Goal: Check status: Check status

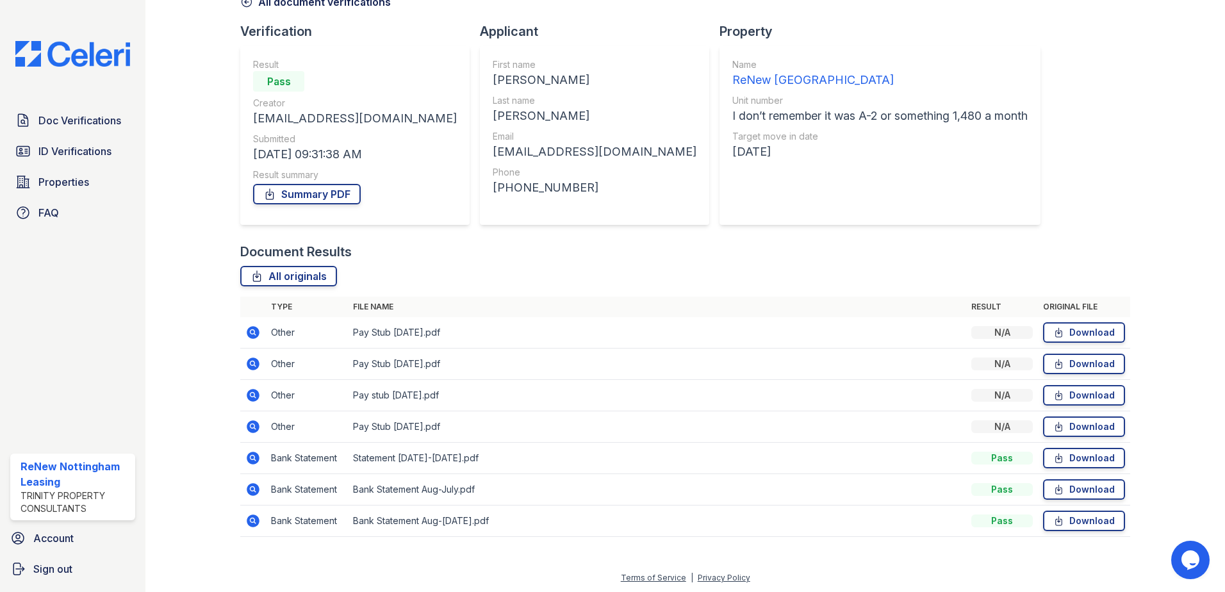
scroll to position [74, 0]
click at [254, 426] on icon at bounding box center [252, 425] width 15 height 15
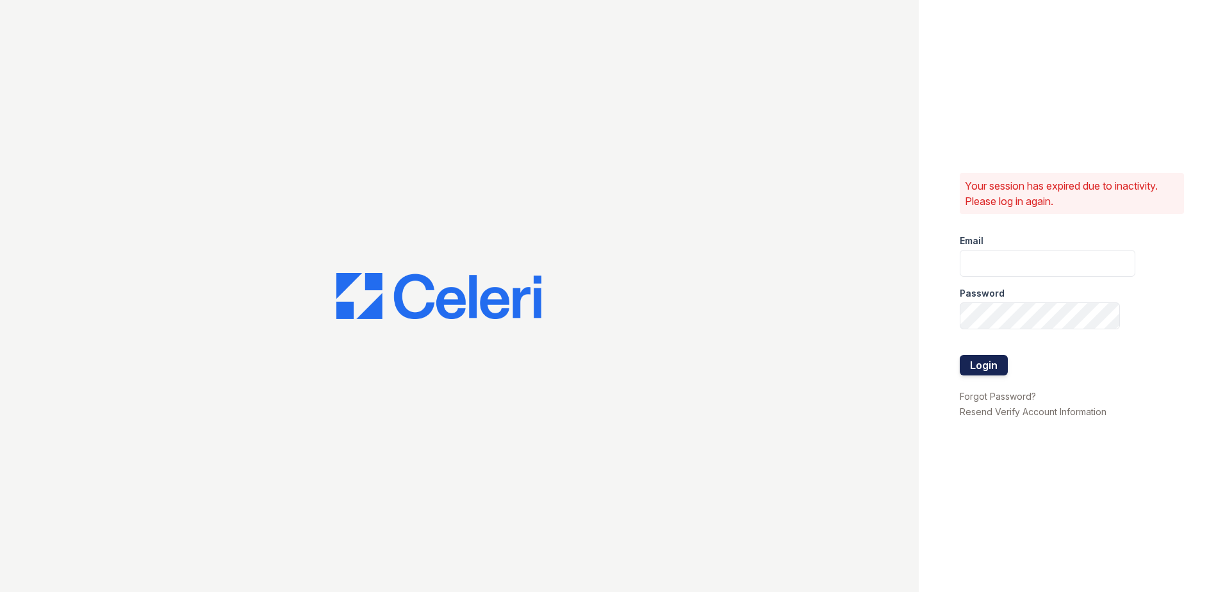
type input "[EMAIL_ADDRESS][DOMAIN_NAME]"
click at [985, 372] on button "Login" at bounding box center [984, 365] width 48 height 20
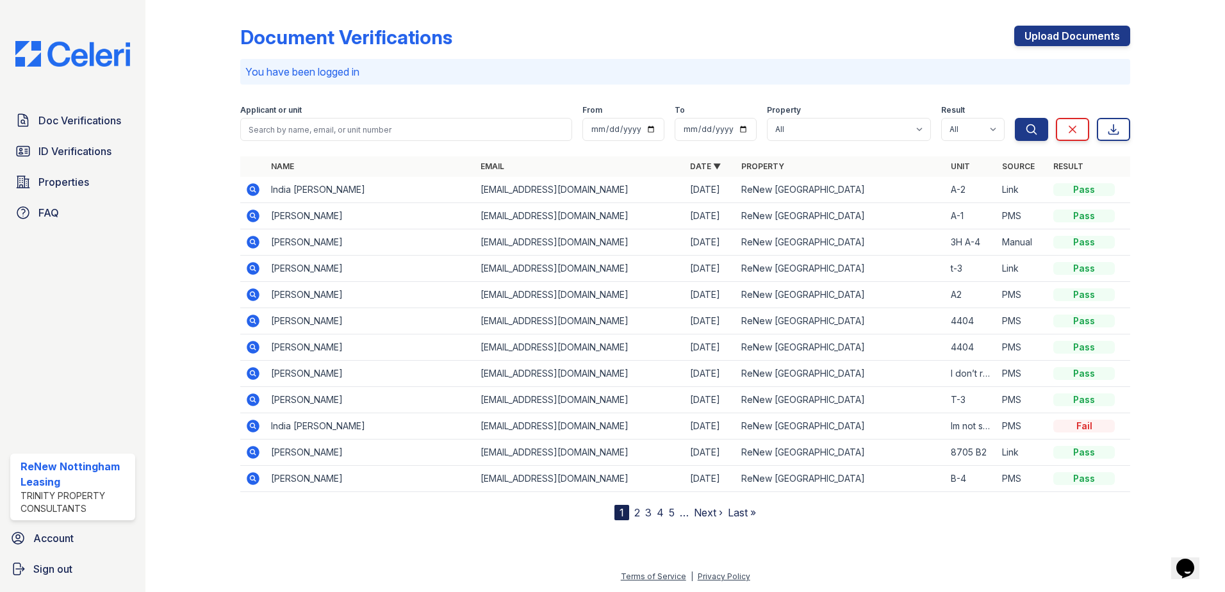
click at [255, 370] on icon at bounding box center [253, 373] width 13 height 13
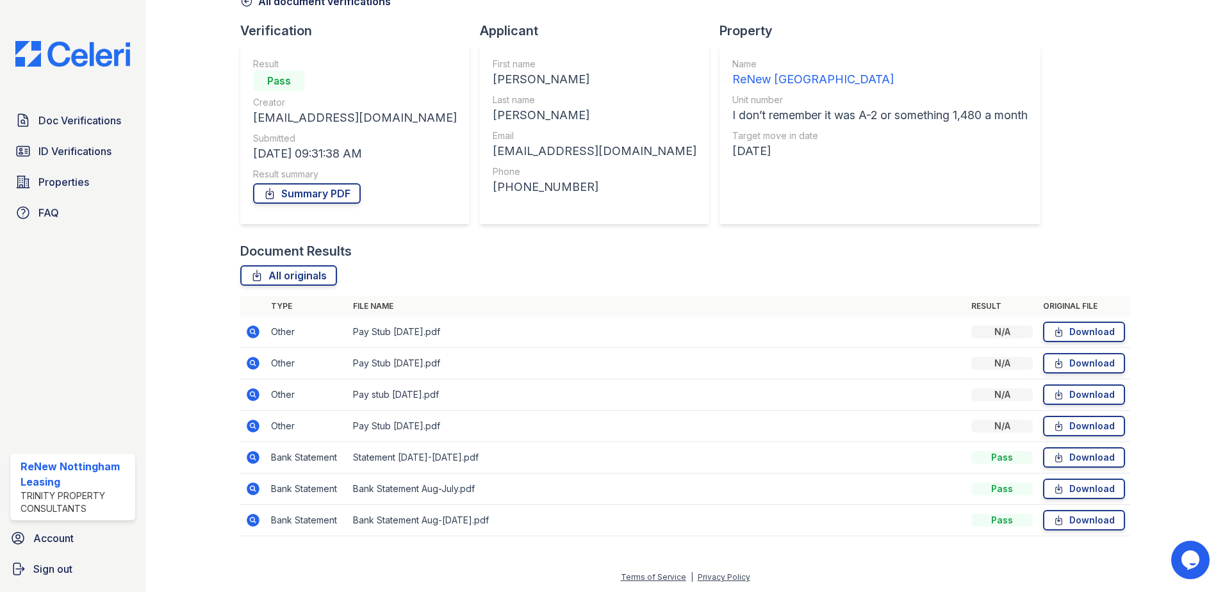
scroll to position [74, 0]
click at [254, 429] on icon at bounding box center [253, 425] width 13 height 13
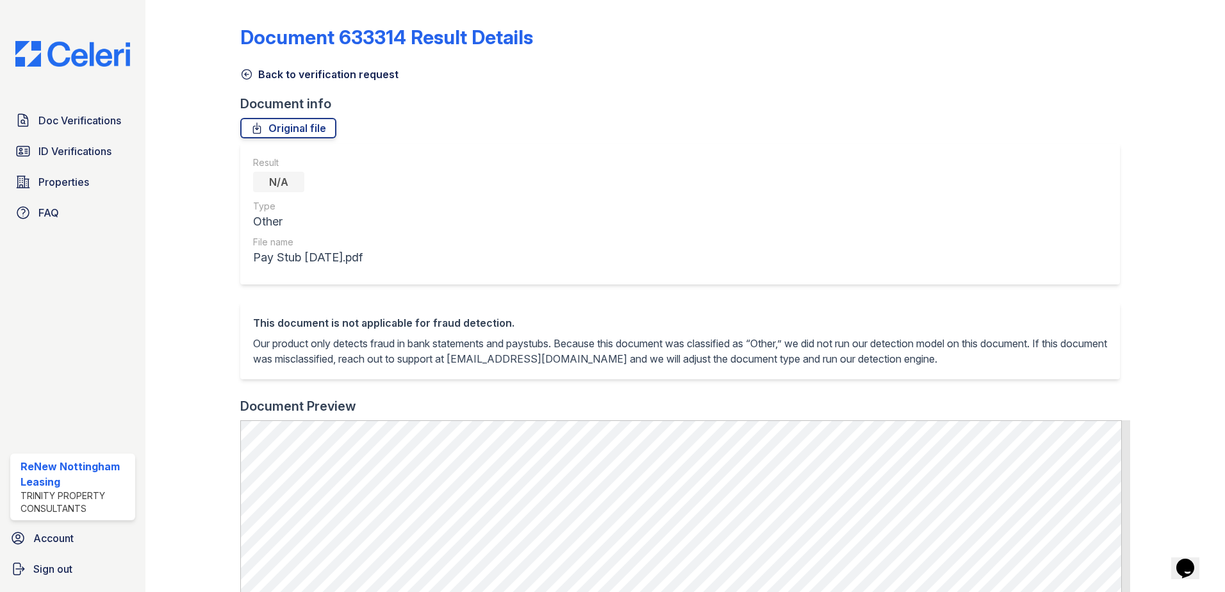
click at [244, 72] on icon at bounding box center [246, 74] width 13 height 13
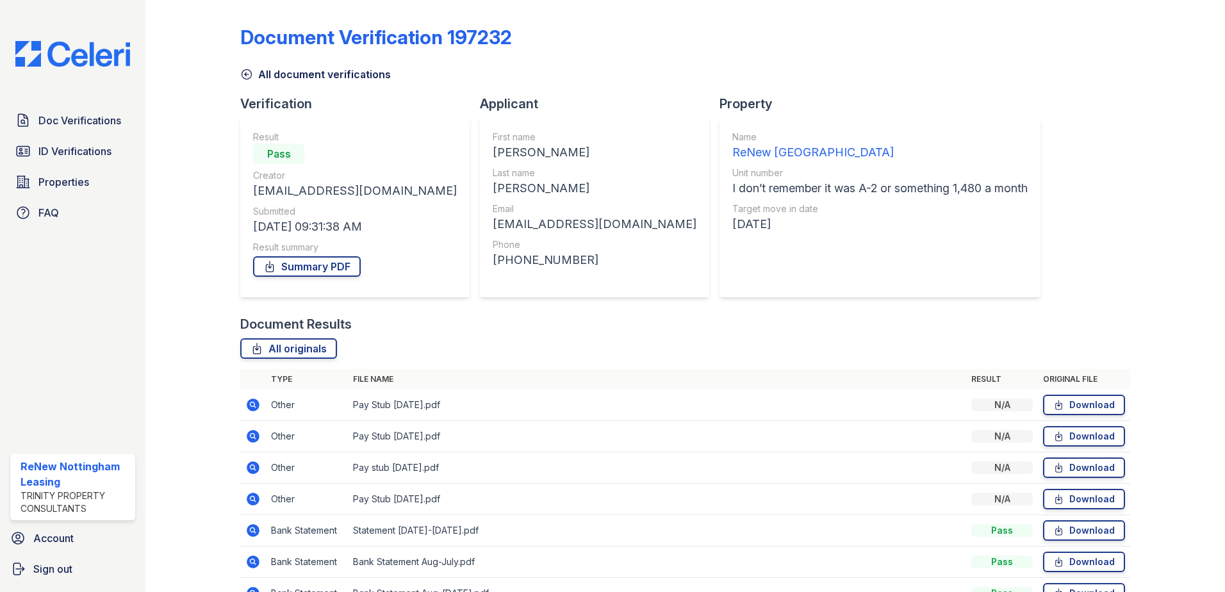
scroll to position [64, 0]
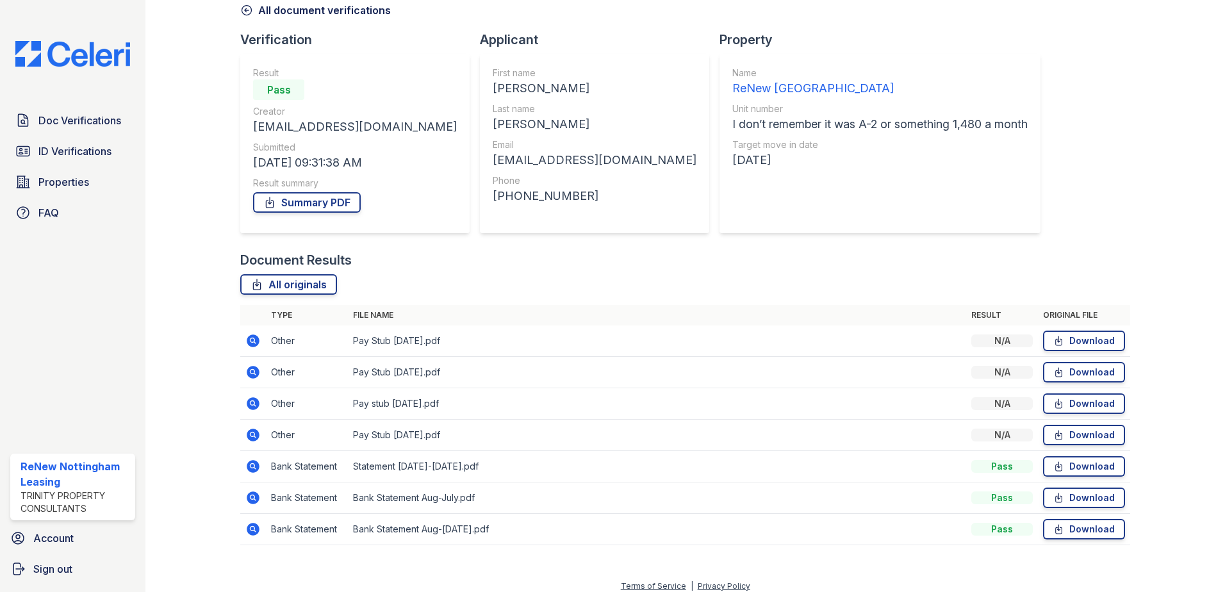
click at [254, 403] on icon at bounding box center [252, 403] width 15 height 15
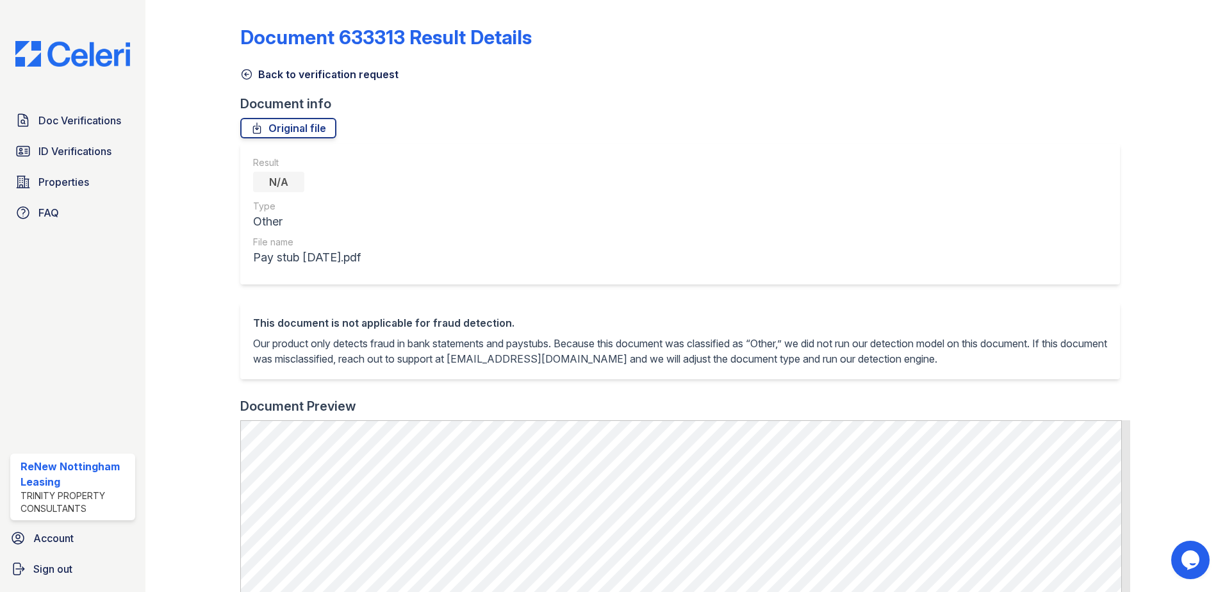
click at [247, 78] on icon at bounding box center [246, 74] width 13 height 13
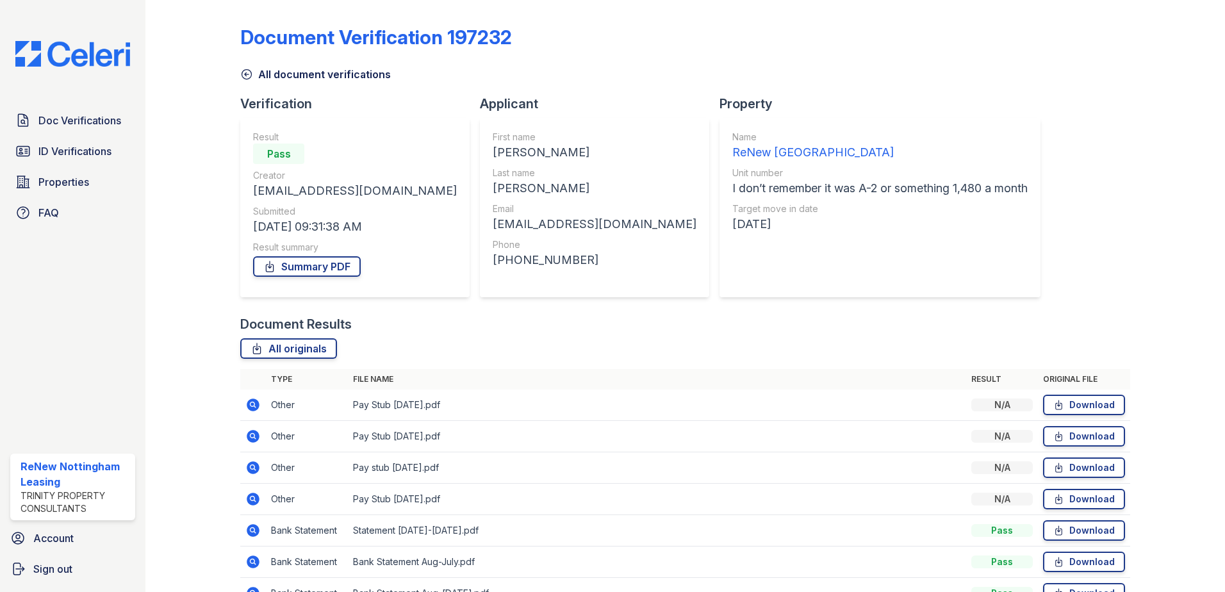
click at [258, 436] on icon at bounding box center [253, 436] width 13 height 13
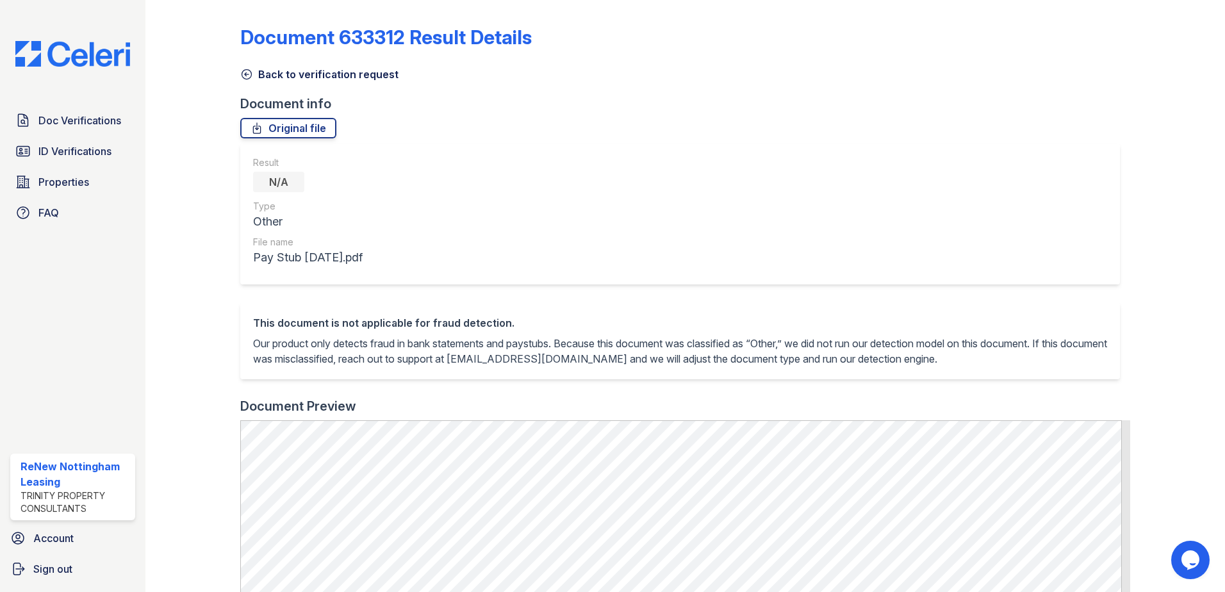
click at [248, 78] on icon at bounding box center [246, 74] width 13 height 13
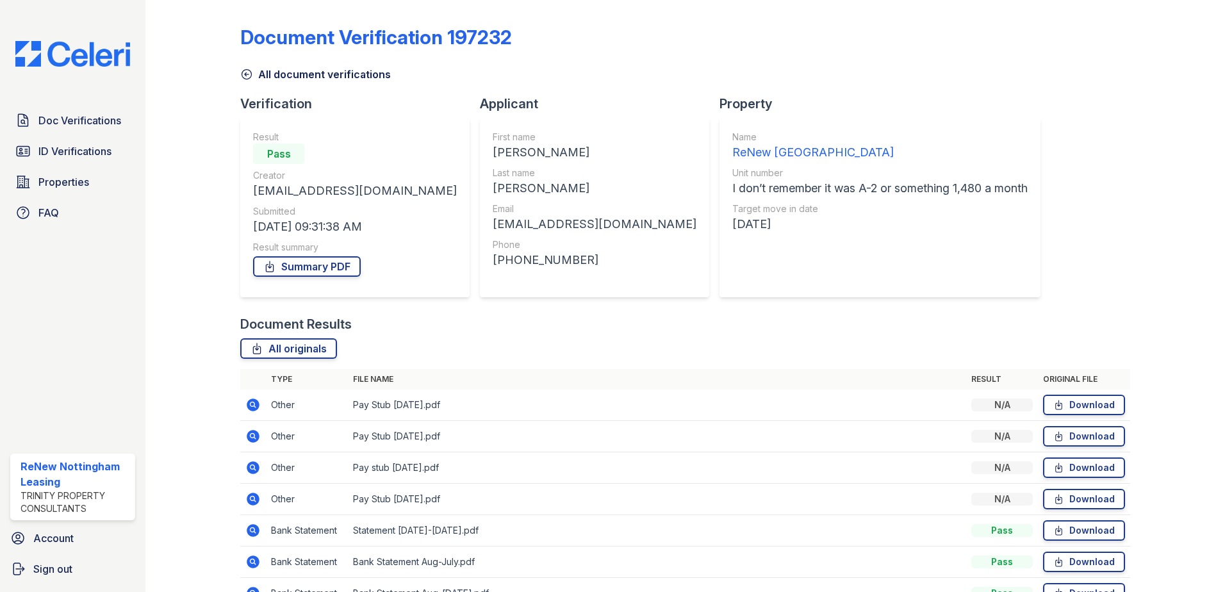
click at [254, 408] on icon at bounding box center [253, 404] width 13 height 13
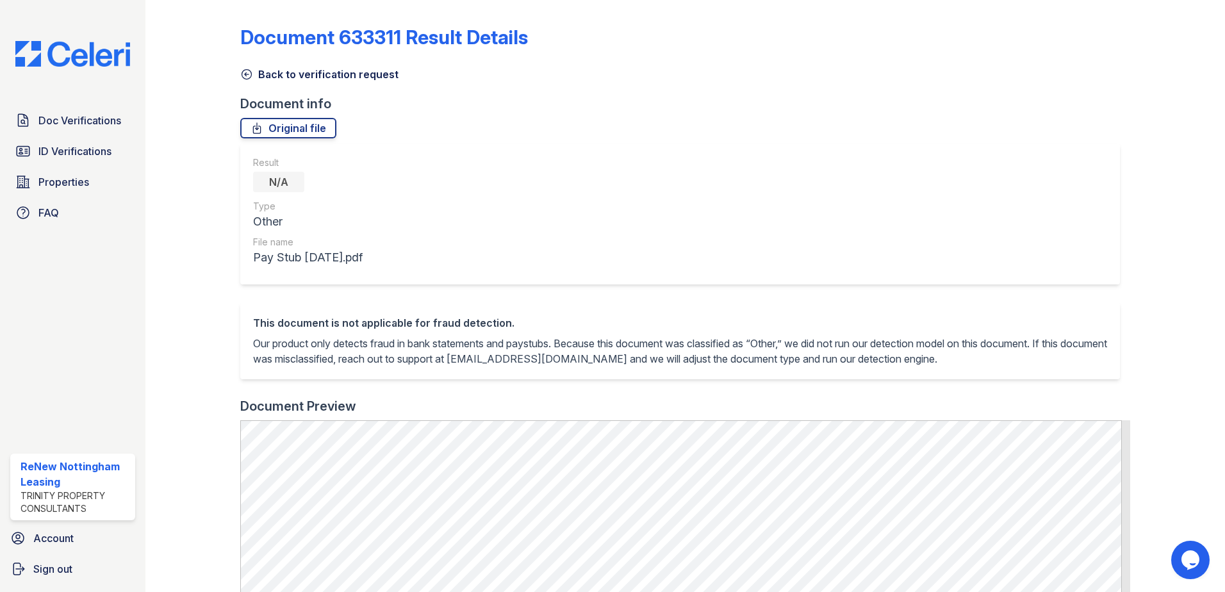
click at [244, 70] on icon at bounding box center [246, 74] width 13 height 13
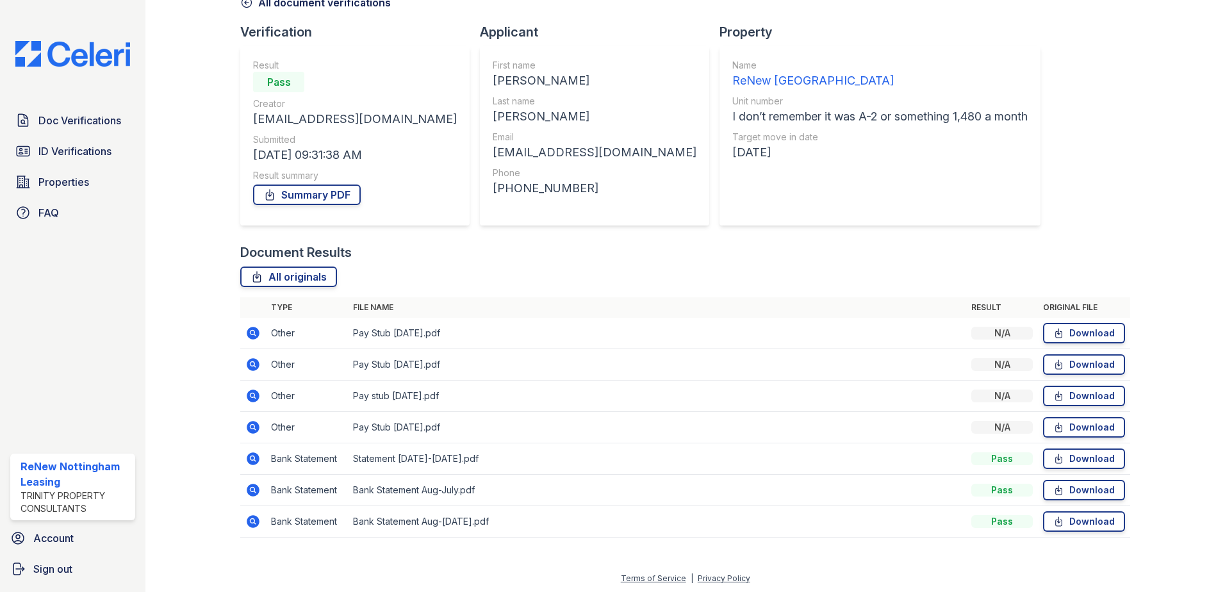
scroll to position [74, 0]
click at [248, 432] on icon at bounding box center [252, 425] width 15 height 15
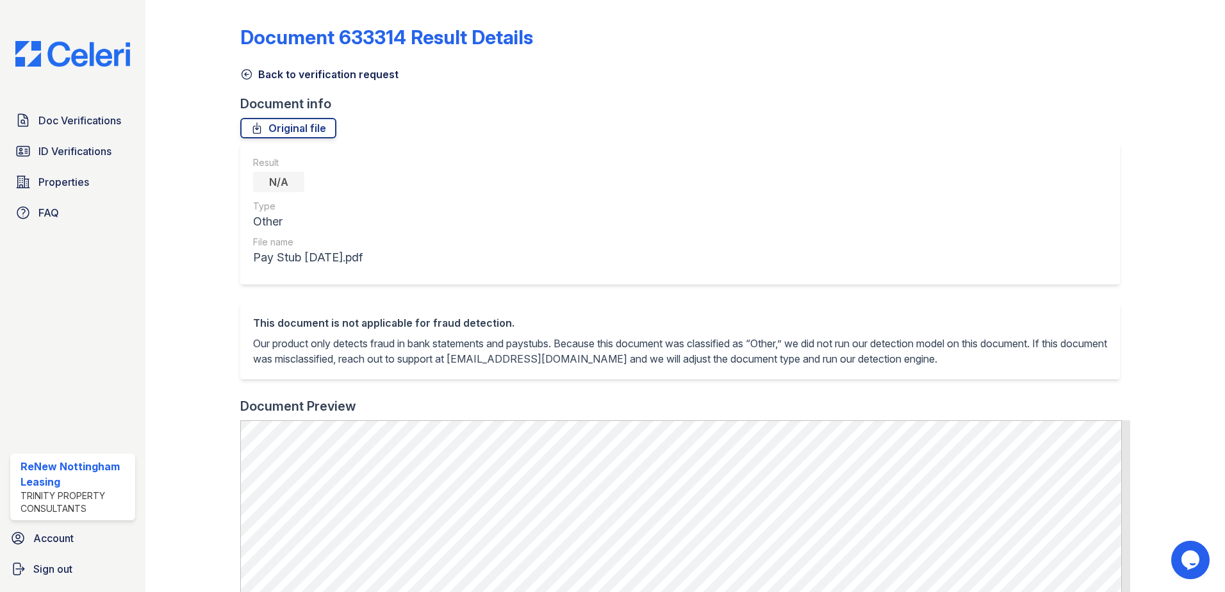
click at [246, 74] on icon at bounding box center [246, 74] width 13 height 13
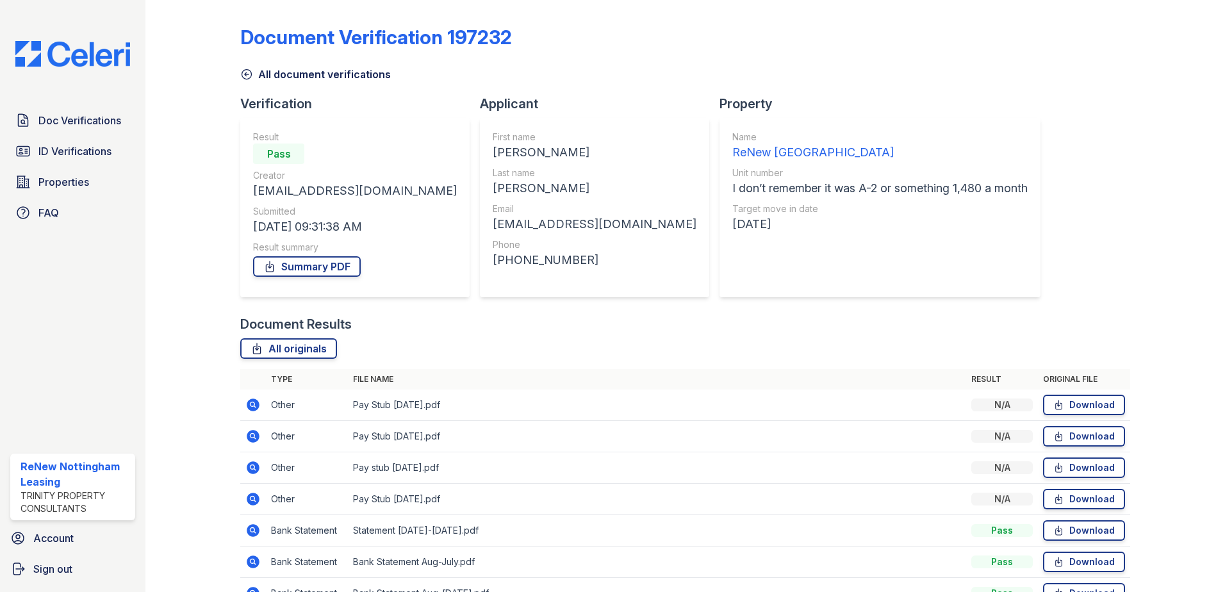
click at [245, 465] on icon at bounding box center [252, 467] width 15 height 15
